Goal: Task Accomplishment & Management: Manage account settings

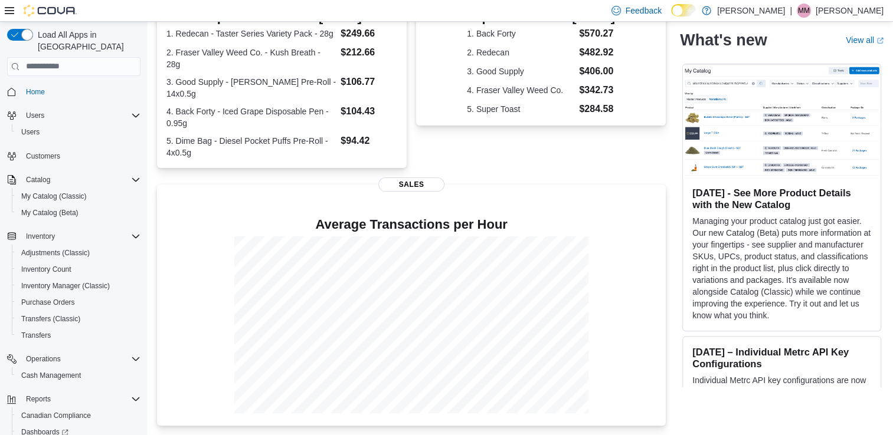
scroll to position [63, 0]
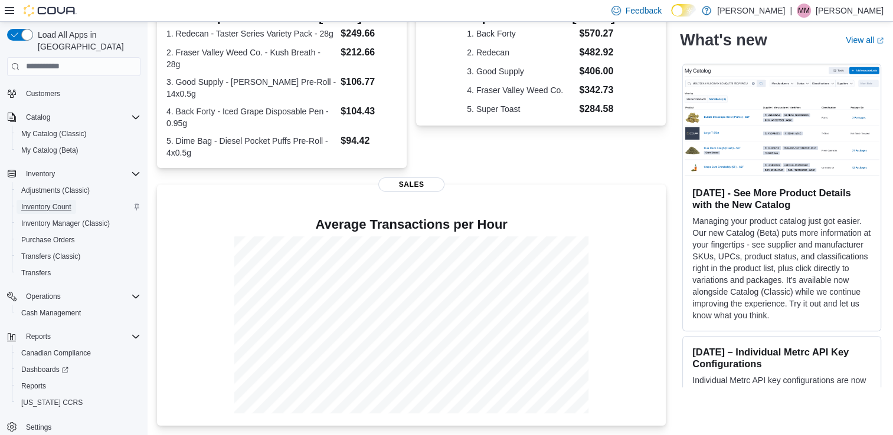
click at [59, 202] on span "Inventory Count" at bounding box center [46, 206] width 50 height 9
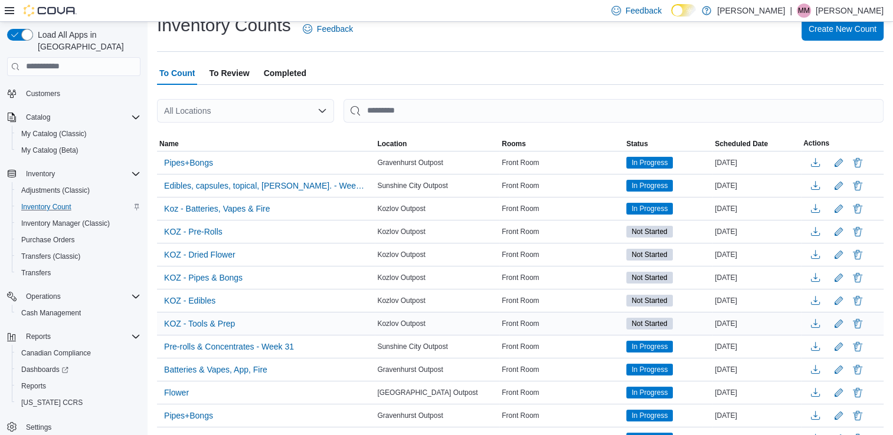
scroll to position [134, 0]
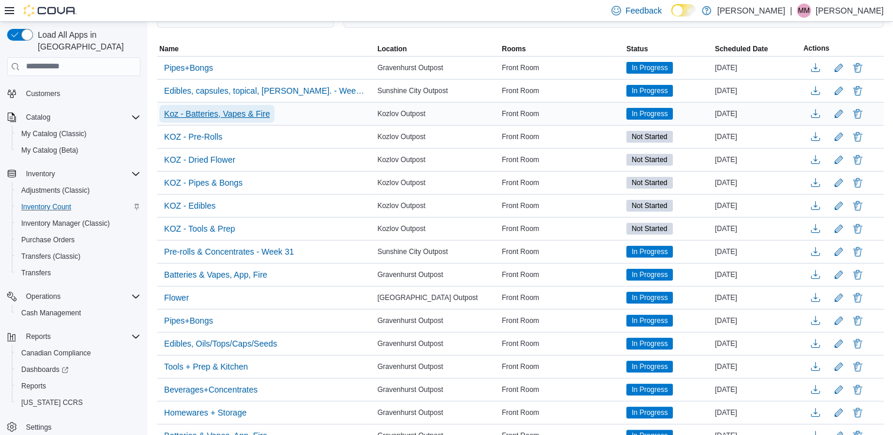
click at [251, 106] on span "Koz - Batteries, Vapes & Fire" at bounding box center [217, 114] width 106 height 18
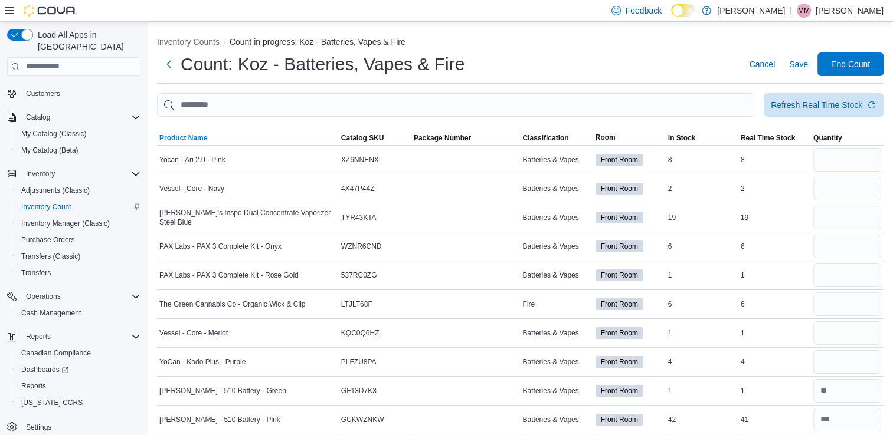
click at [201, 134] on span "Product Name" at bounding box center [183, 137] width 48 height 9
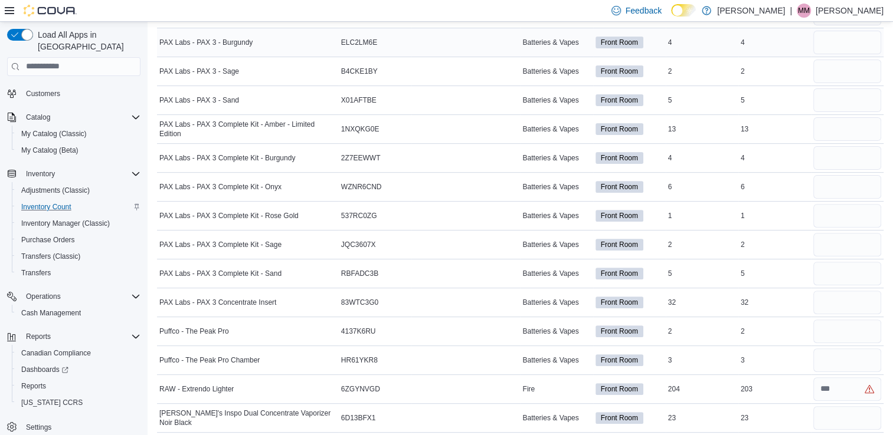
scroll to position [378, 0]
click at [853, 44] on input "number" at bounding box center [847, 42] width 68 height 24
type input "*"
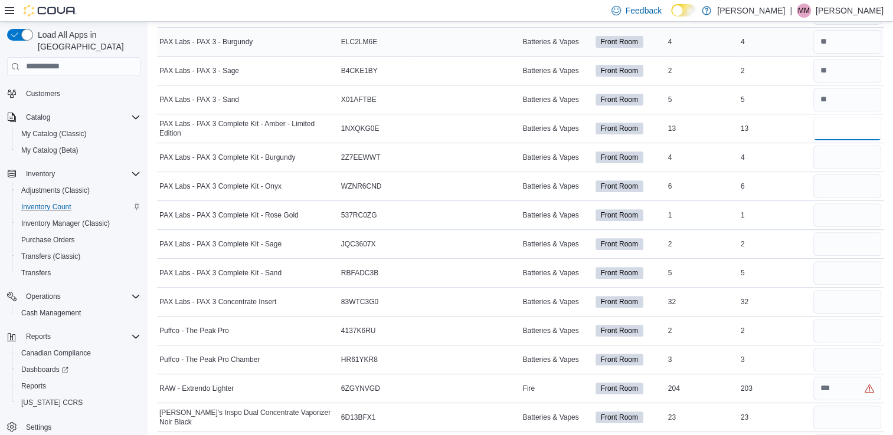
type input "**"
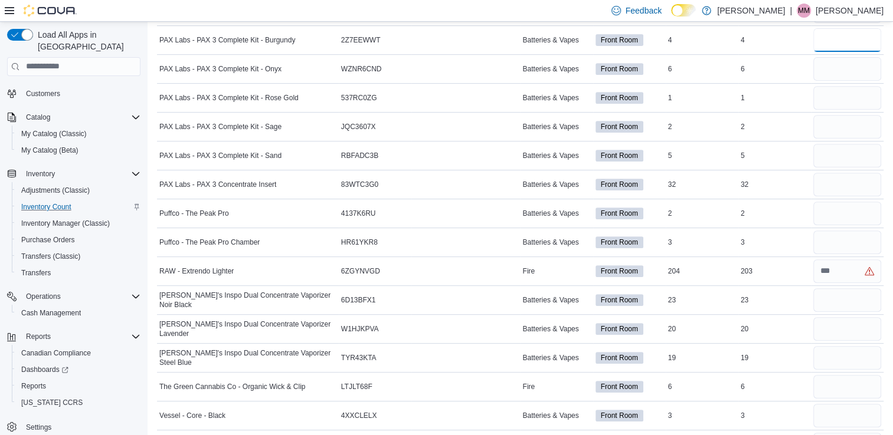
scroll to position [496, 0]
type input "*"
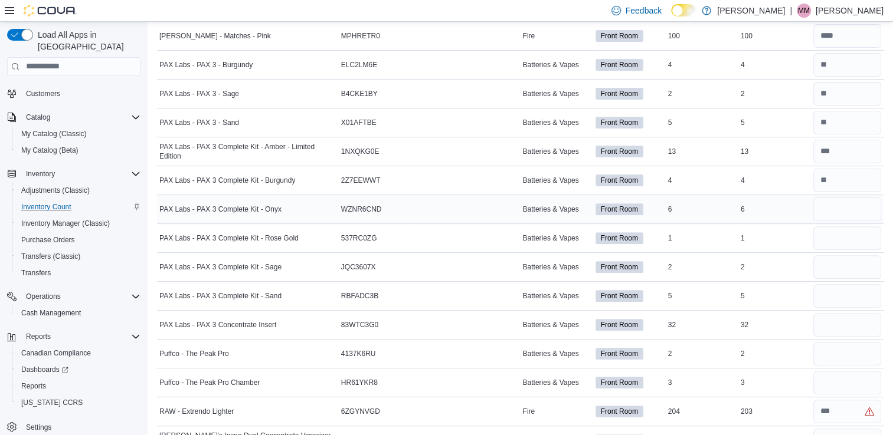
scroll to position [356, 0]
click at [854, 63] on input "number" at bounding box center [847, 64] width 68 height 24
type input "*"
click at [850, 207] on input "number" at bounding box center [847, 208] width 68 height 24
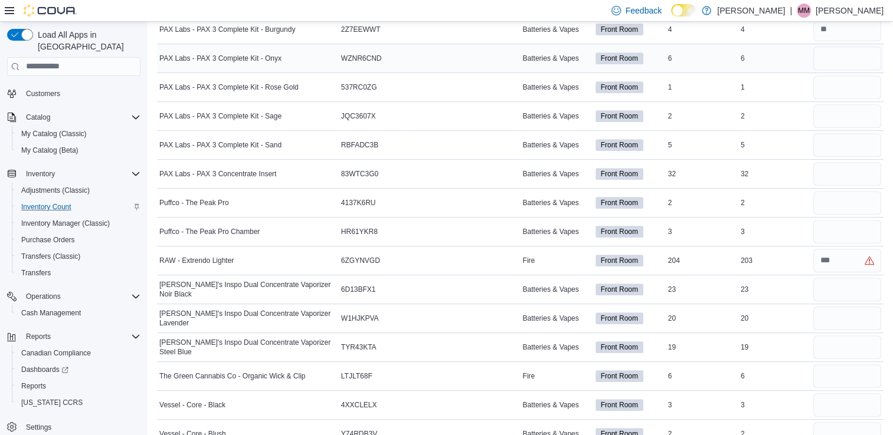
scroll to position [522, 0]
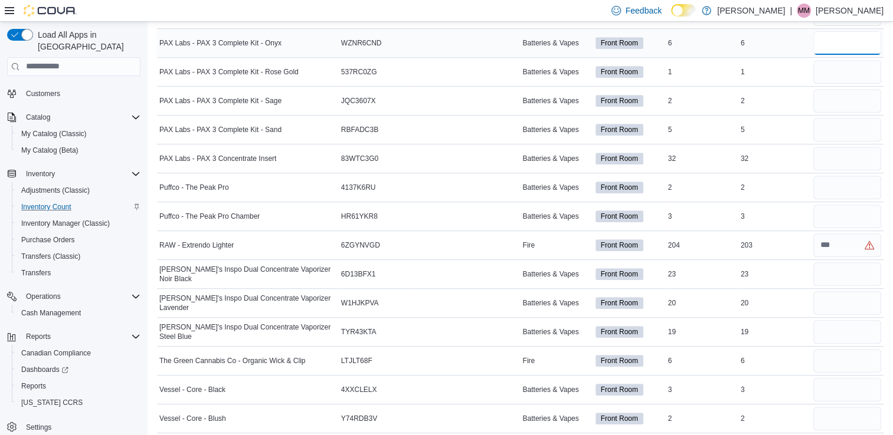
click at [851, 51] on input "number" at bounding box center [847, 43] width 68 height 24
type input "*"
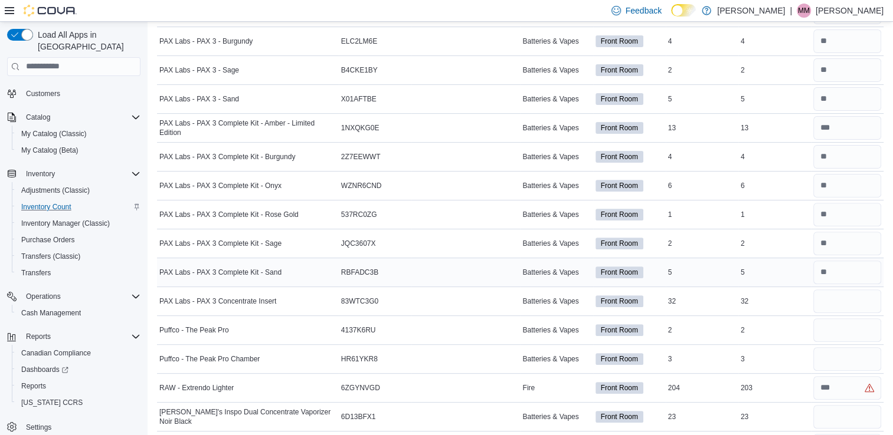
scroll to position [378, 0]
click at [871, 90] on input "number" at bounding box center [847, 100] width 68 height 24
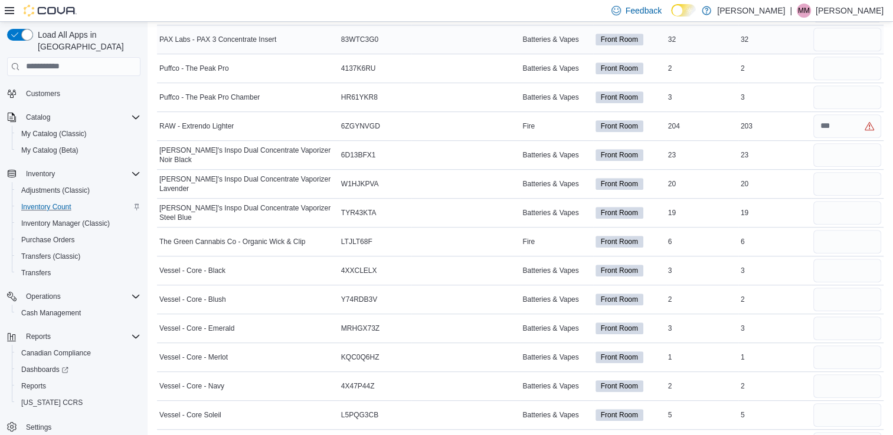
scroll to position [640, 0]
type input "*"
click at [853, 32] on input "number" at bounding box center [847, 40] width 68 height 24
type input "**"
click at [851, 65] on input "number" at bounding box center [847, 69] width 68 height 24
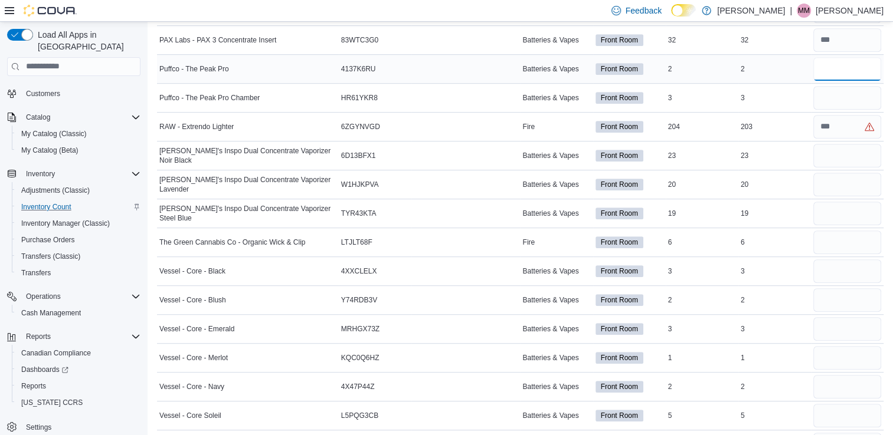
type input "*"
click at [857, 152] on input "number" at bounding box center [847, 156] width 68 height 24
click at [854, 188] on input "number" at bounding box center [847, 185] width 68 height 24
click at [853, 244] on input "number" at bounding box center [847, 243] width 68 height 24
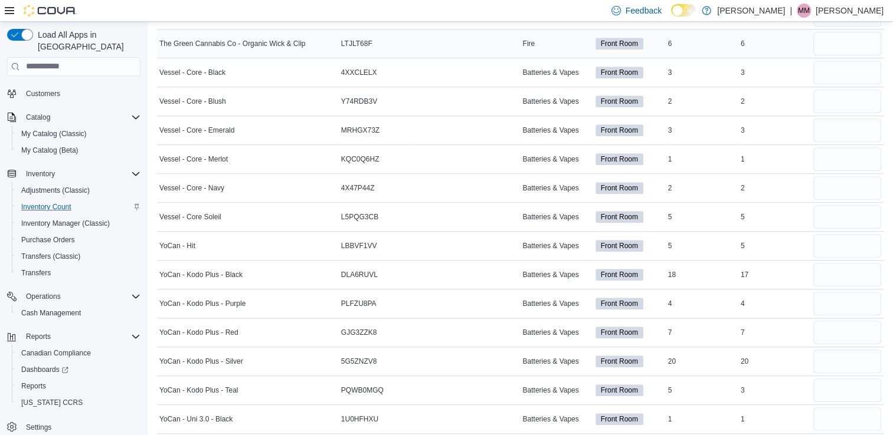
scroll to position [838, 0]
click at [833, 44] on input "number" at bounding box center [847, 44] width 68 height 24
type input "*"
click at [847, 73] on input "number" at bounding box center [847, 73] width 68 height 24
type input "*"
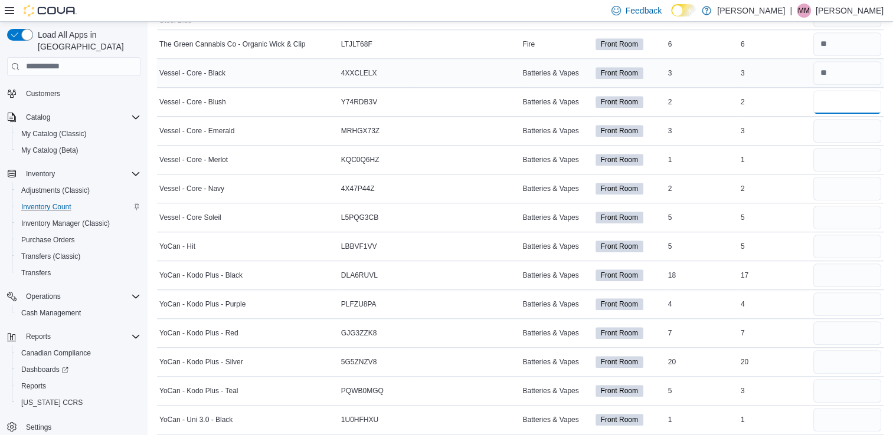
type input "*"
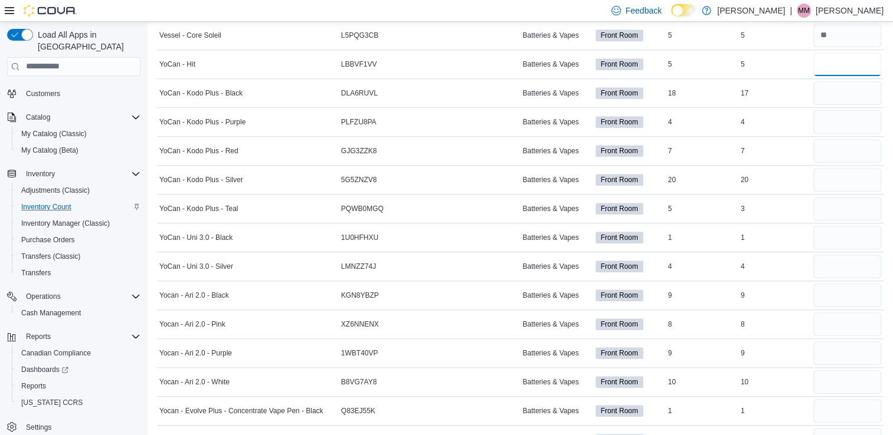
scroll to position [1216, 0]
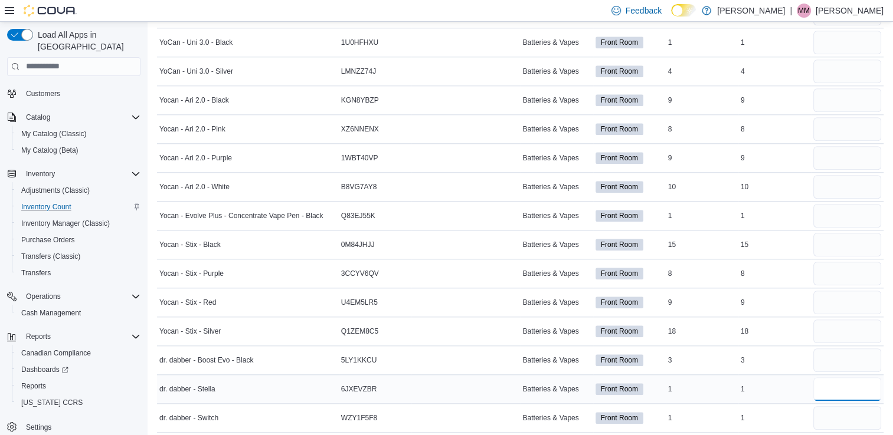
click at [881, 385] on input "number" at bounding box center [847, 390] width 68 height 24
type input "*"
click at [852, 366] on div at bounding box center [847, 360] width 73 height 28
click at [861, 350] on input "number" at bounding box center [847, 361] width 68 height 24
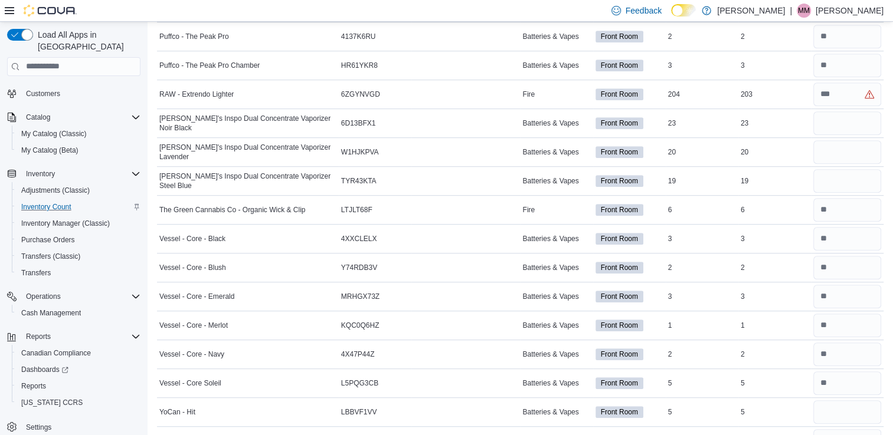
scroll to position [667, 0]
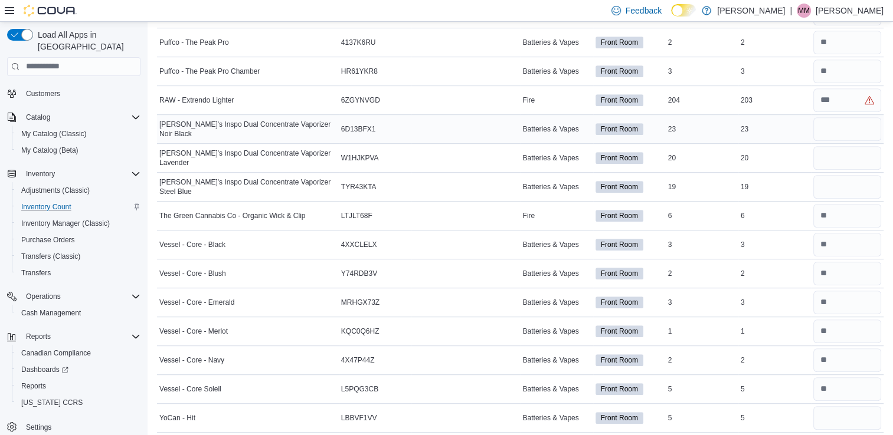
type input "*"
click at [864, 126] on input "number" at bounding box center [847, 129] width 68 height 24
type input "**"
click at [857, 158] on input "number" at bounding box center [847, 158] width 68 height 24
type input "**"
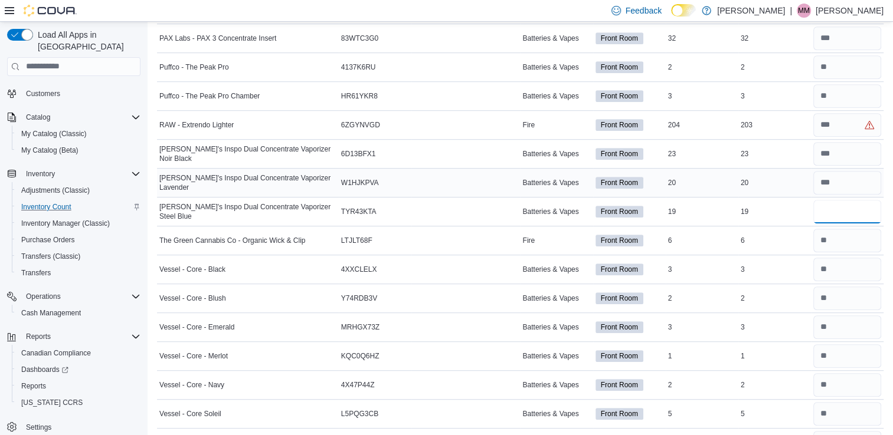
scroll to position [694, 0]
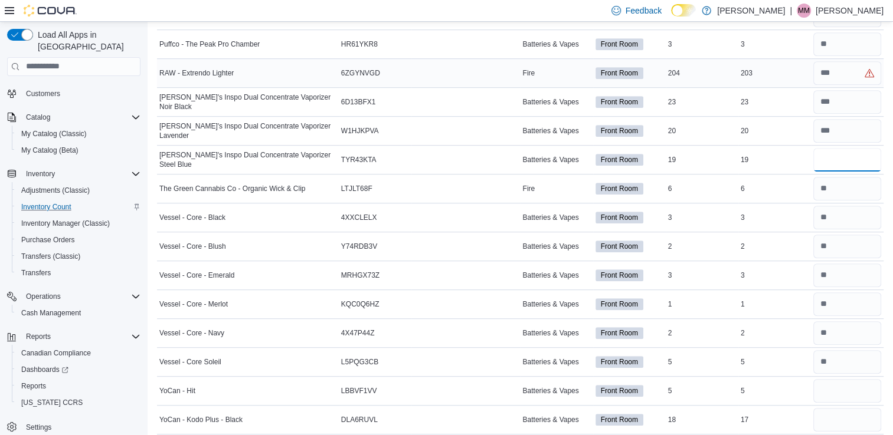
type input "**"
click at [847, 71] on input "number" at bounding box center [847, 73] width 68 height 24
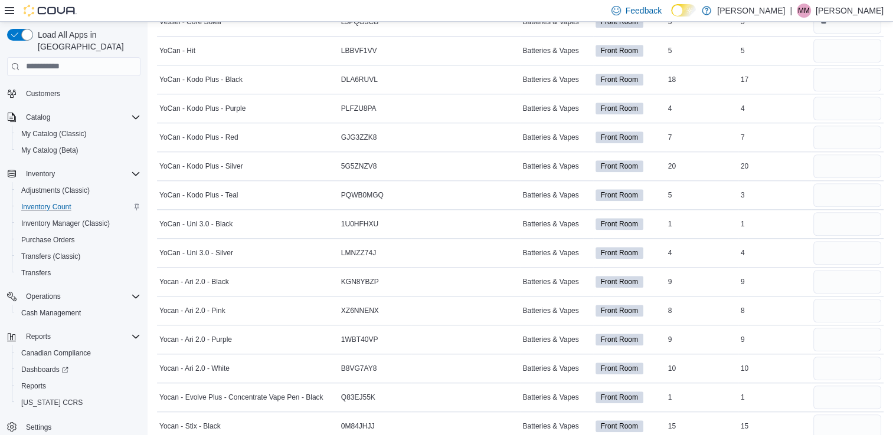
scroll to position [1035, 0]
type input "***"
click at [839, 47] on input "number" at bounding box center [847, 50] width 68 height 24
type input "*"
type input "**"
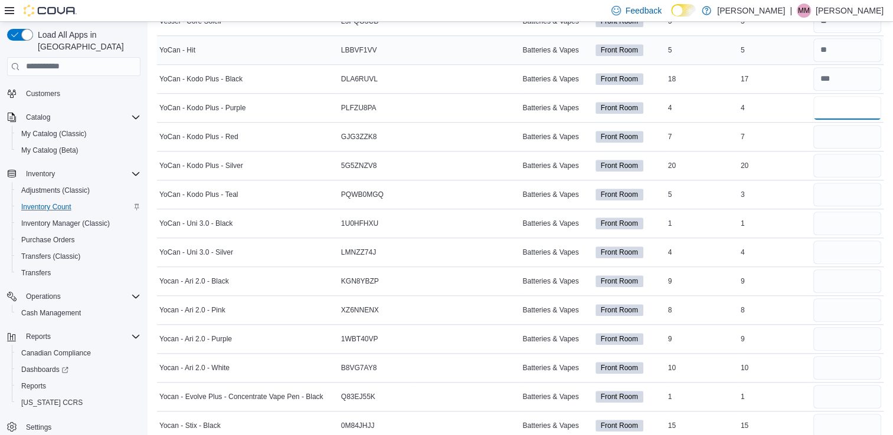
type input "*"
type input "**"
type input "*"
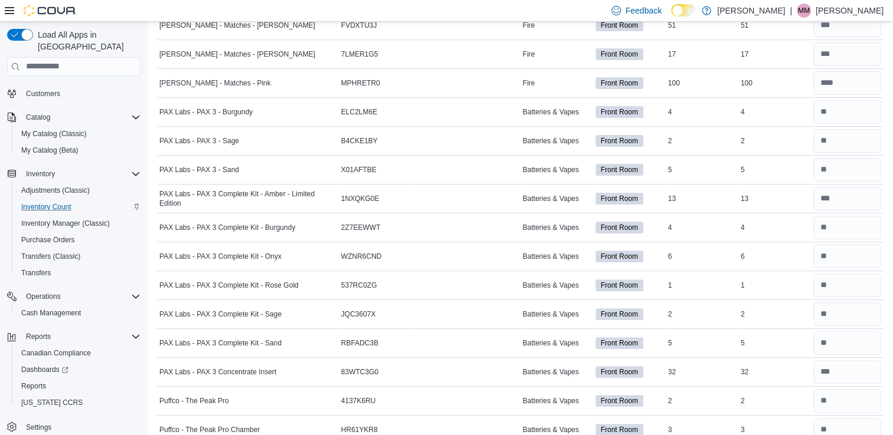
scroll to position [0, 0]
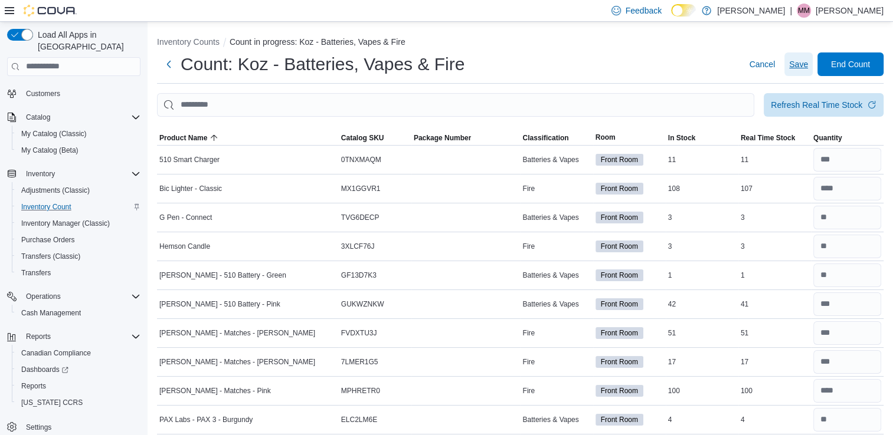
click at [807, 60] on span "Save" at bounding box center [798, 64] width 19 height 12
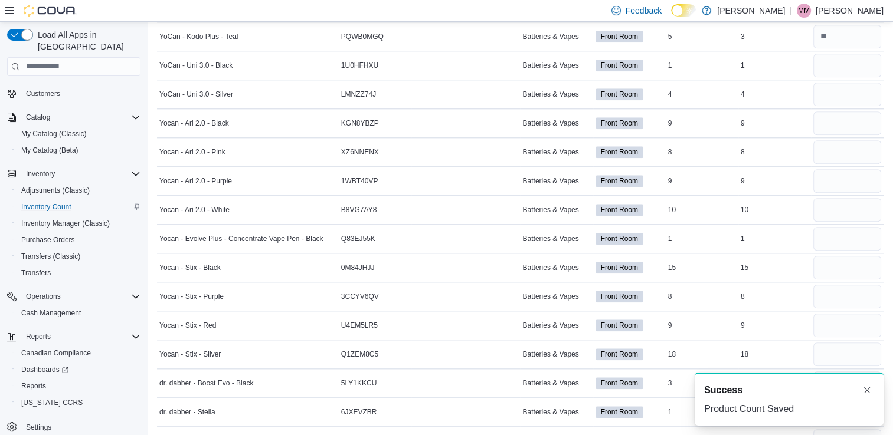
scroll to position [1216, 0]
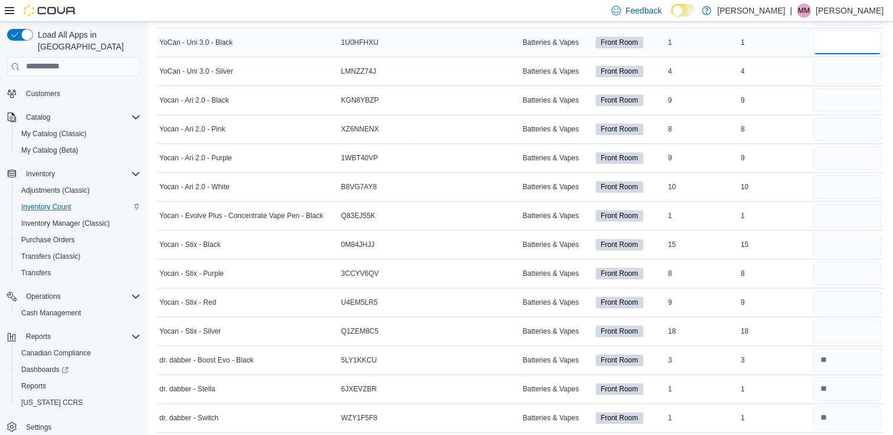
click at [866, 44] on input "number" at bounding box center [847, 43] width 68 height 24
type input "*"
click at [864, 161] on input "number" at bounding box center [847, 158] width 68 height 24
type input "*"
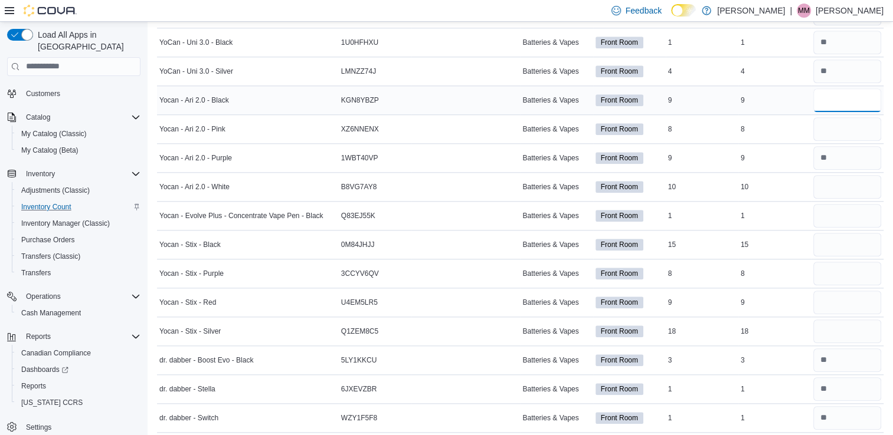
click at [844, 97] on input "number" at bounding box center [847, 101] width 68 height 24
type input "*"
click at [857, 179] on input "number" at bounding box center [847, 187] width 68 height 24
type input "**"
click at [844, 117] on input "number" at bounding box center [847, 129] width 68 height 24
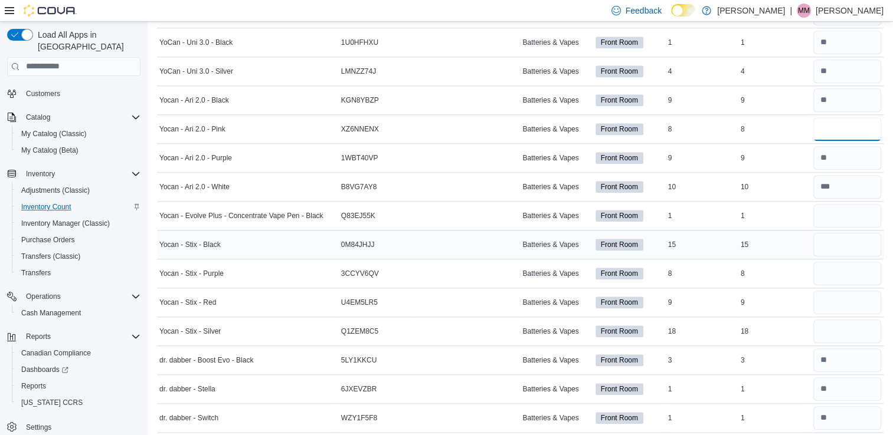
type input "*"
click at [856, 241] on input "number" at bounding box center [847, 245] width 68 height 24
type input "**"
click at [856, 204] on input "number" at bounding box center [847, 216] width 68 height 24
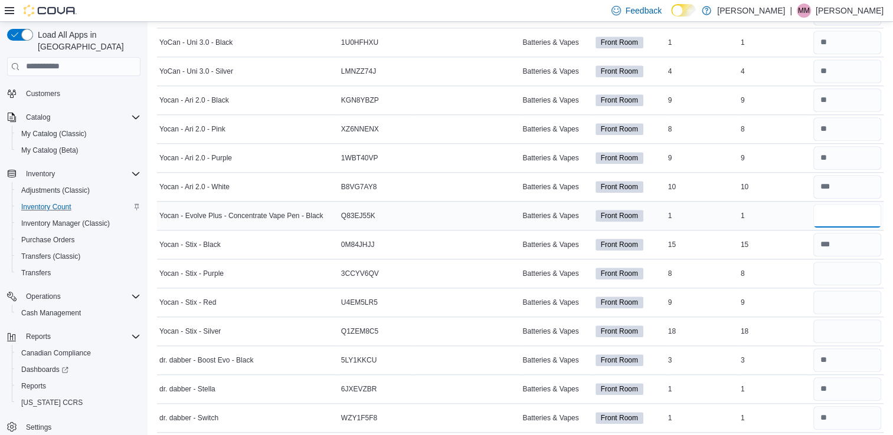
type input "*"
click at [848, 268] on input "number" at bounding box center [847, 274] width 68 height 24
type input "*"
click at [850, 291] on input "number" at bounding box center [847, 303] width 68 height 24
type input "*"
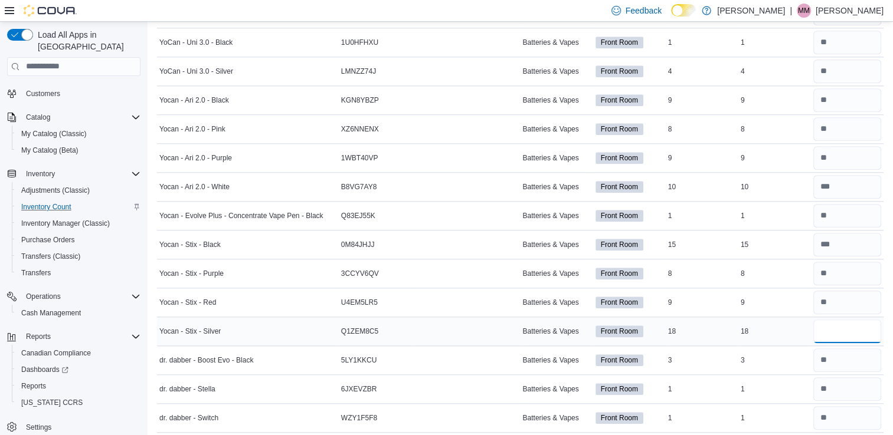
click at [857, 321] on input "number" at bounding box center [847, 332] width 68 height 24
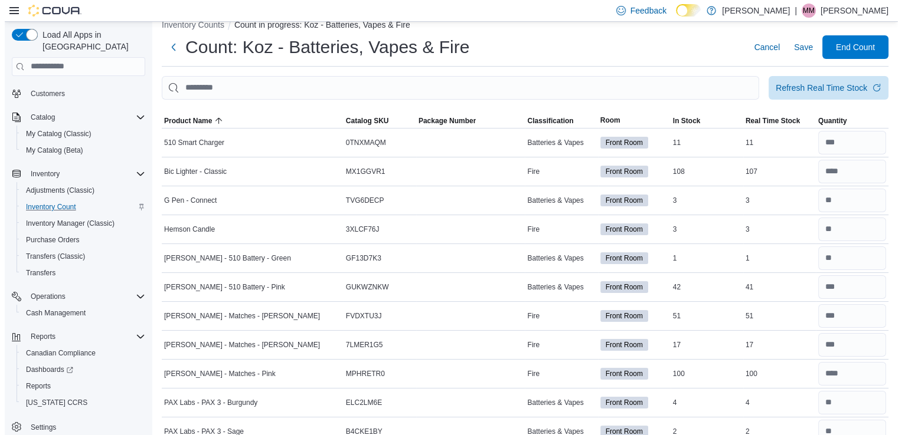
scroll to position [0, 0]
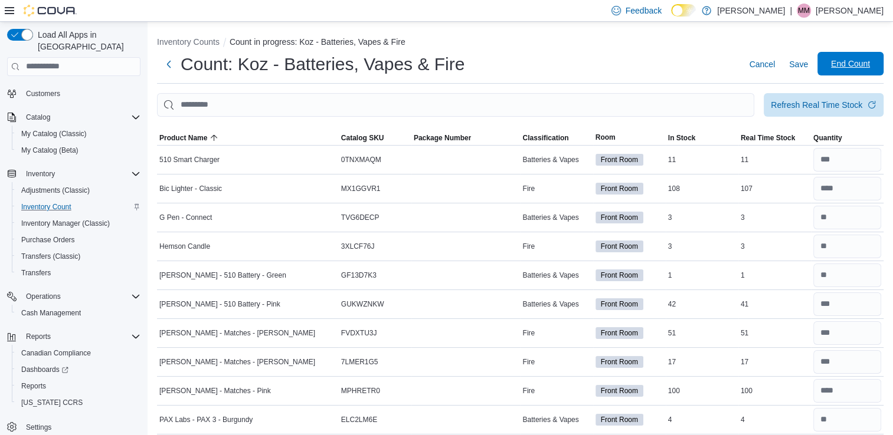
type input "**"
click at [844, 66] on span "End Count" at bounding box center [850, 64] width 39 height 12
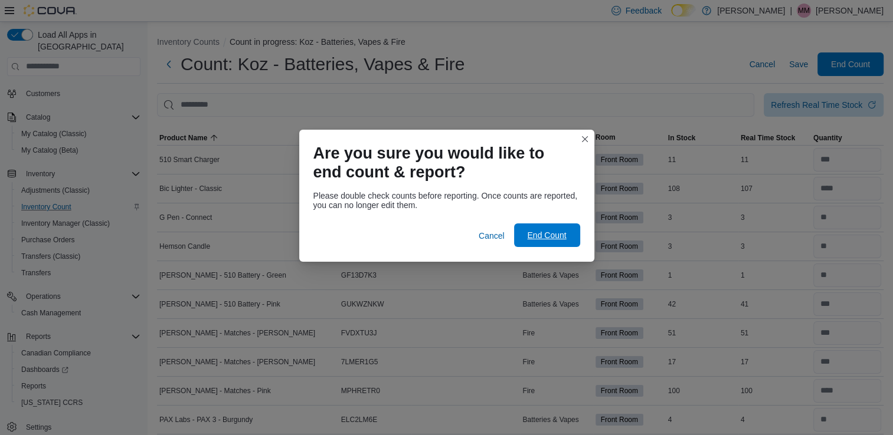
click at [566, 228] on span "End Count" at bounding box center [547, 236] width 52 height 24
